Goal: Task Accomplishment & Management: Use online tool/utility

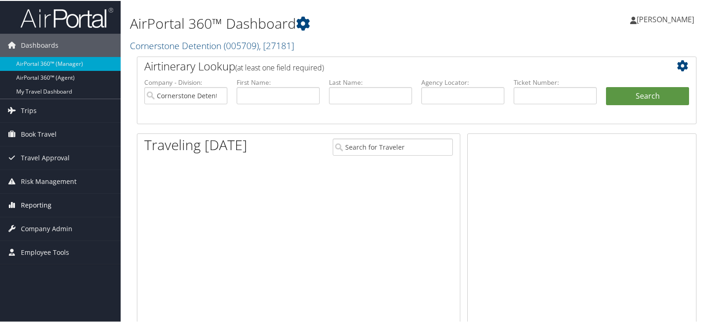
click at [49, 205] on span "Reporting" at bounding box center [36, 204] width 31 height 23
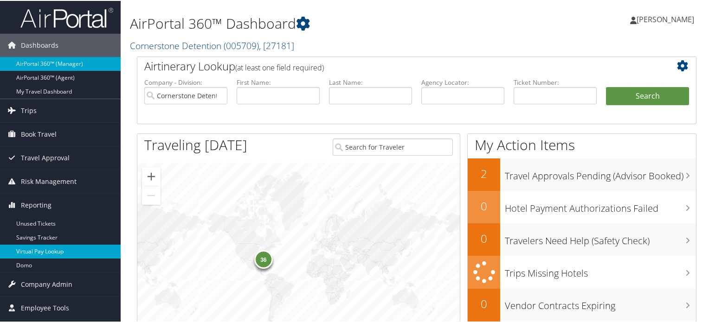
click at [35, 250] on link "Virtual Pay Lookup" at bounding box center [60, 251] width 121 height 14
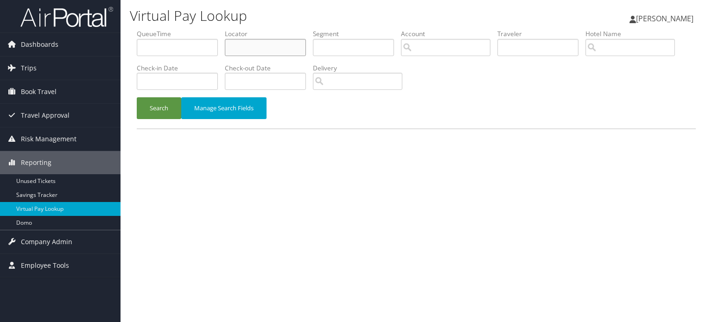
click at [263, 44] on input "text" at bounding box center [265, 47] width 81 height 17
paste input "AIPINL"
type input "AIPINL"
click at [160, 107] on button "Search" at bounding box center [159, 108] width 45 height 22
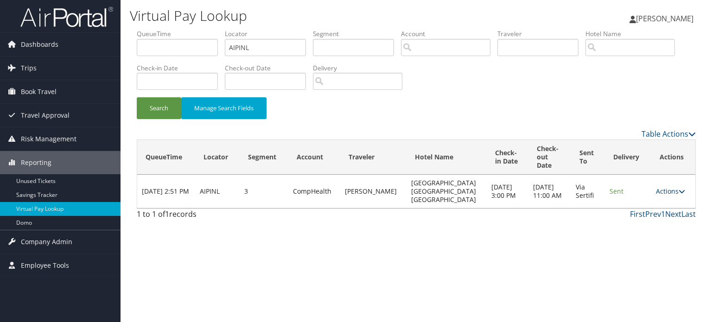
click at [679, 188] on icon at bounding box center [682, 191] width 6 height 6
click at [647, 208] on link "Logs" at bounding box center [651, 213] width 58 height 16
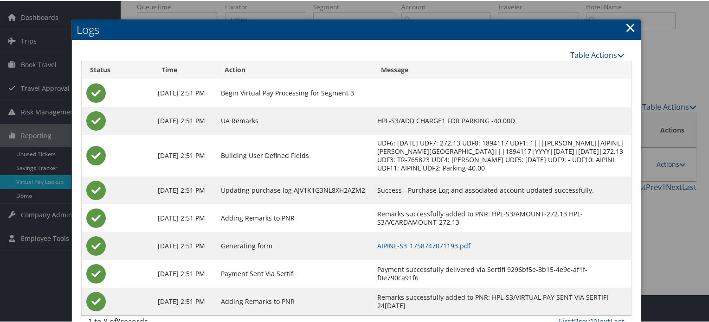
scroll to position [54, 0]
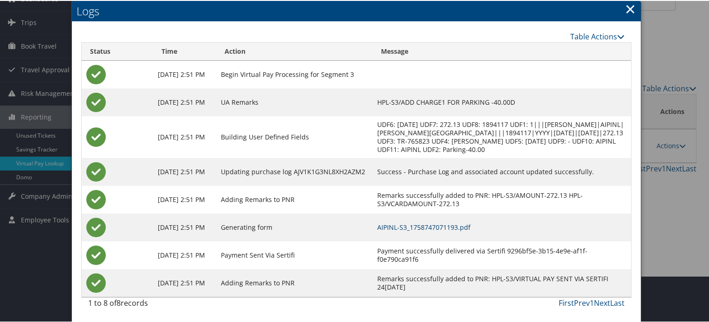
click at [447, 226] on link "AIPINL-S3_1758747071193.pdf" at bounding box center [423, 226] width 93 height 9
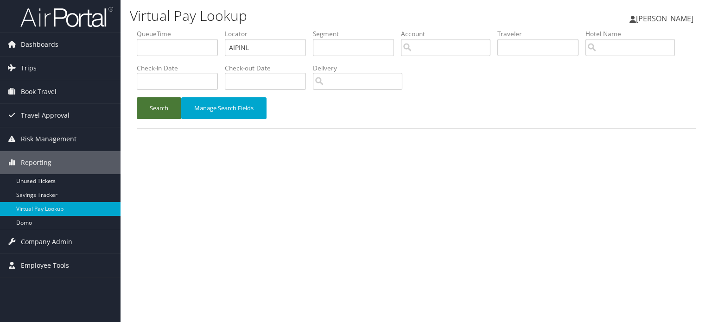
click at [168, 100] on button "Search" at bounding box center [159, 108] width 45 height 22
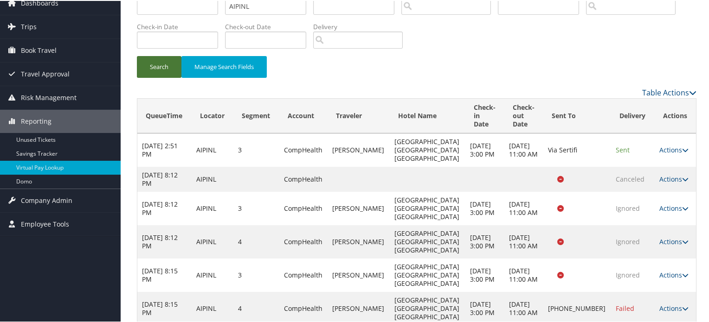
scroll to position [60, 0]
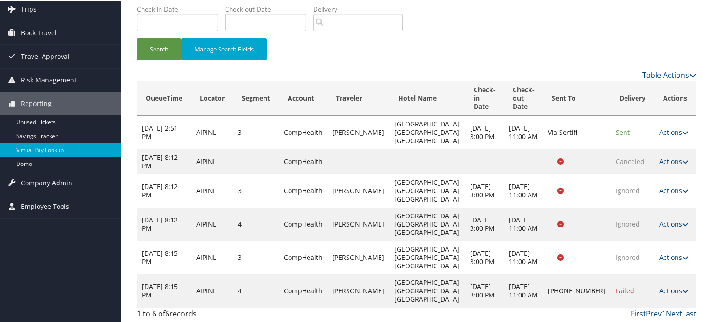
click at [682, 290] on icon at bounding box center [685, 290] width 6 height 6
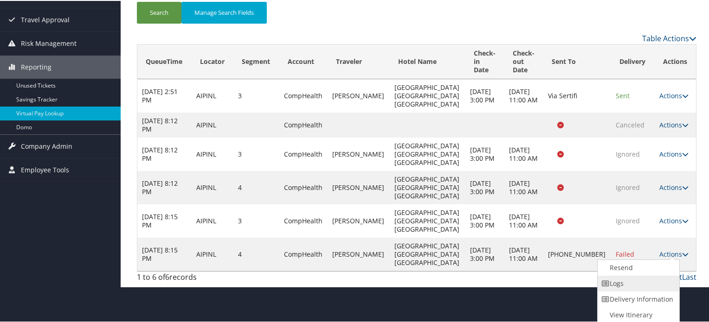
click at [633, 282] on link "Logs" at bounding box center [636, 283] width 79 height 16
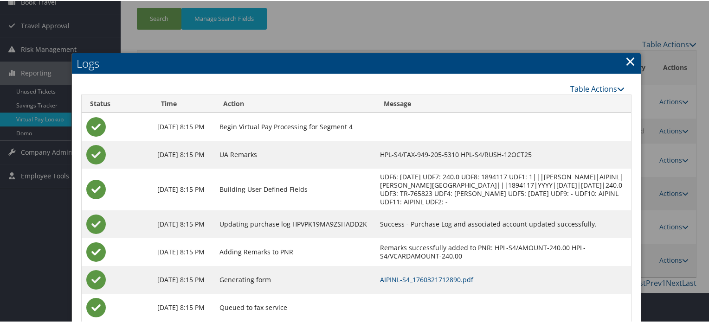
scroll to position [122, 0]
